Goal: Navigation & Orientation: Find specific page/section

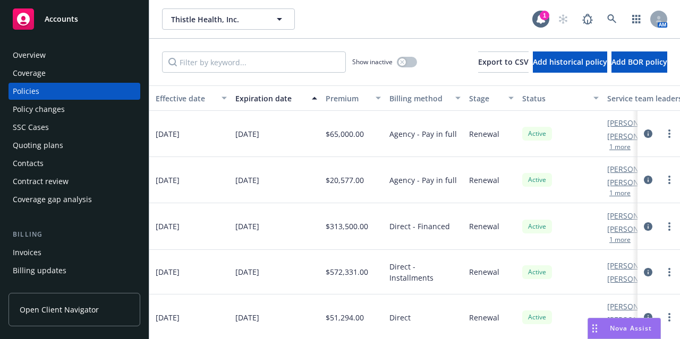
scroll to position [0, 425]
click at [69, 55] on div "Overview" at bounding box center [74, 55] width 123 height 17
